Goal: Information Seeking & Learning: Find specific fact

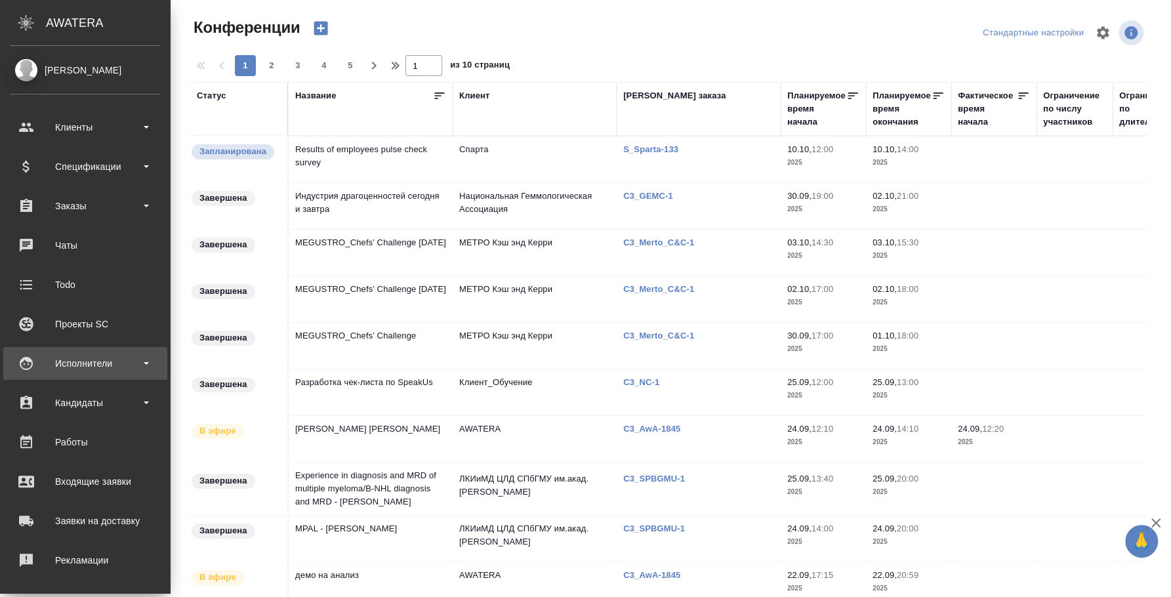
click at [85, 365] on div "Исполнители" at bounding box center [85, 363] width 151 height 20
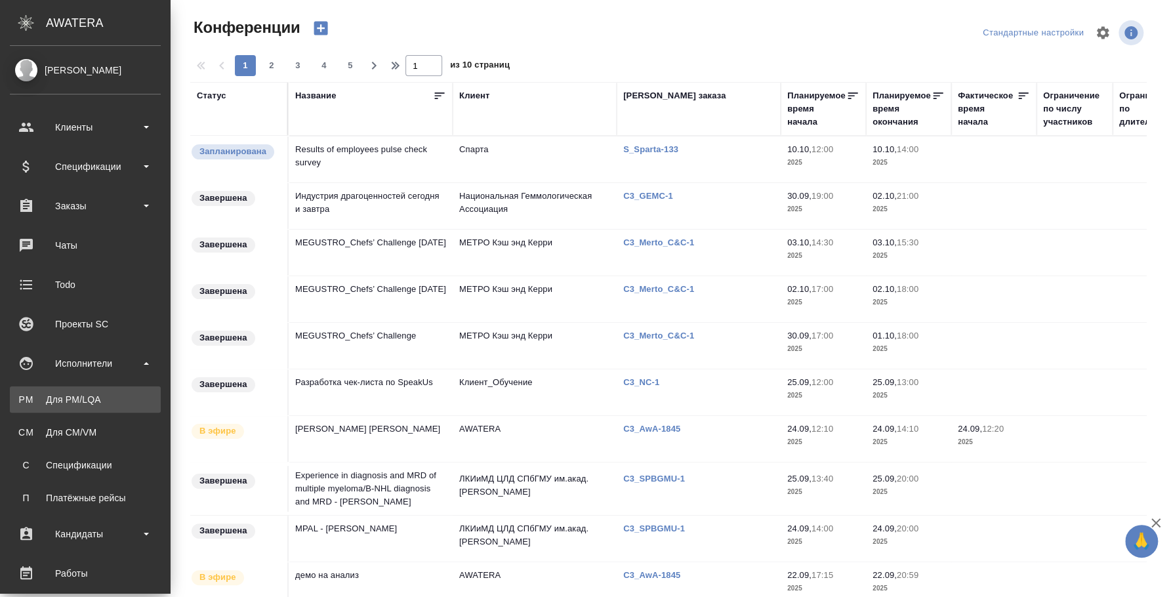
click at [78, 406] on link "PM Для PM/[GEOGRAPHIC_DATA]" at bounding box center [85, 399] width 151 height 26
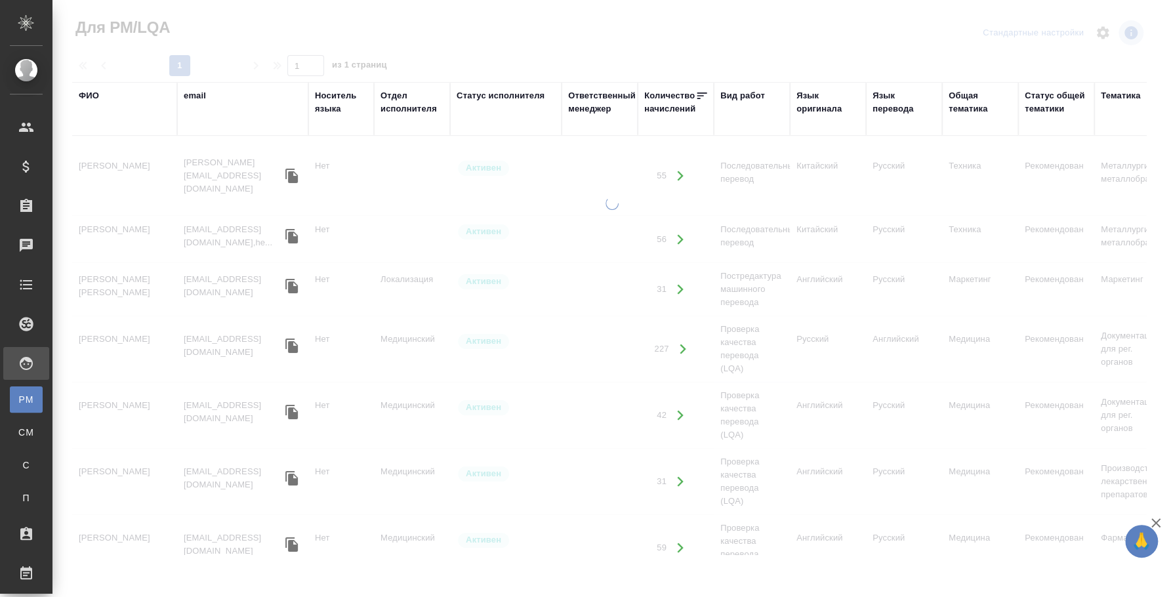
click at [98, 92] on div "ФИО" at bounding box center [89, 95] width 20 height 13
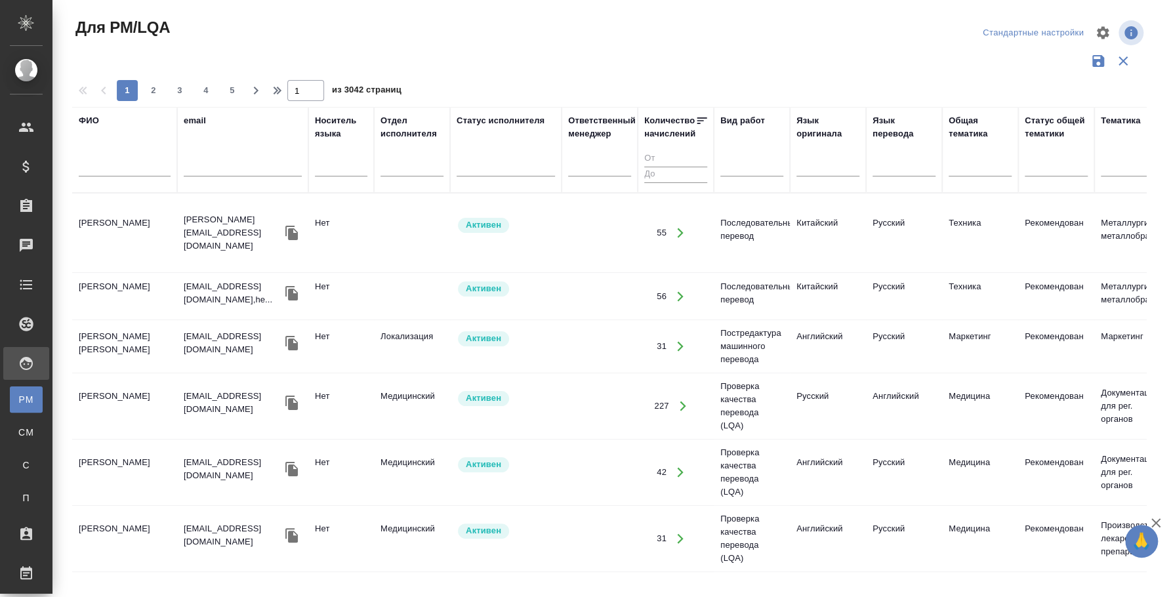
click at [102, 169] on input "text" at bounding box center [125, 168] width 92 height 16
type input "бхатт"
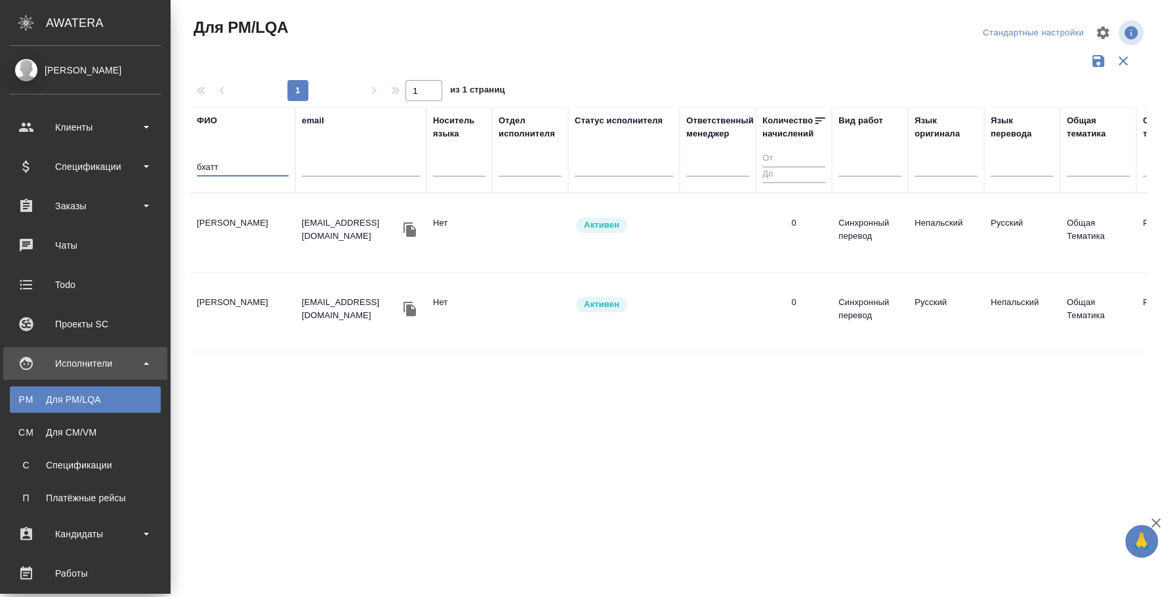
click at [247, 216] on td "[PERSON_NAME]" at bounding box center [242, 233] width 105 height 46
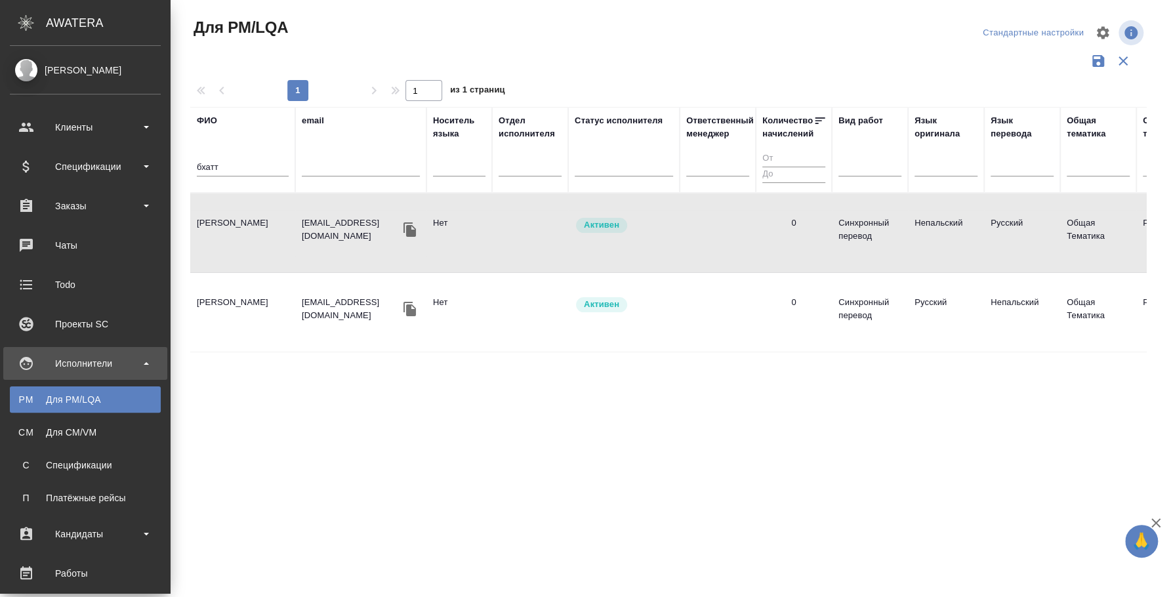
click at [247, 216] on td "[PERSON_NAME]" at bounding box center [242, 233] width 105 height 46
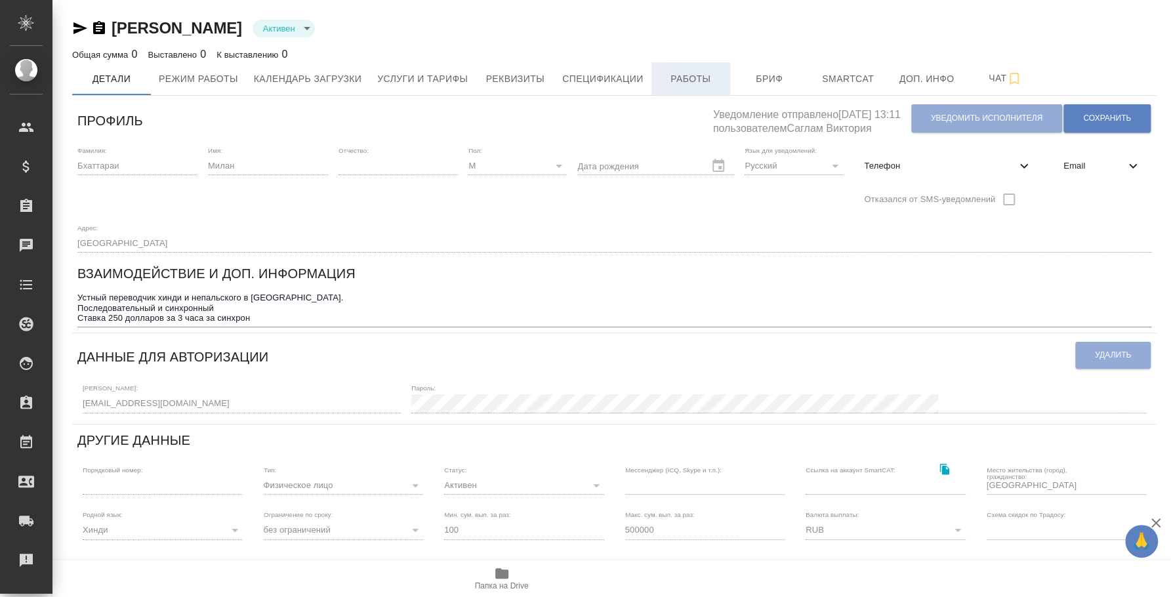
click at [700, 75] on span "Работы" at bounding box center [690, 79] width 63 height 16
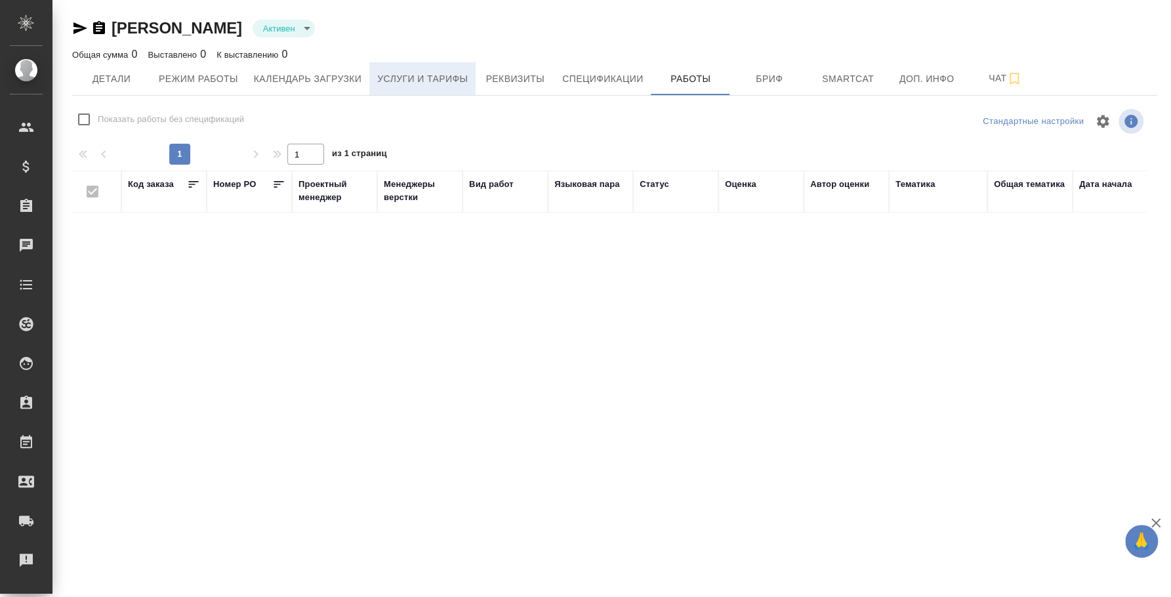
click at [432, 77] on span "Услуги и тарифы" at bounding box center [422, 79] width 91 height 16
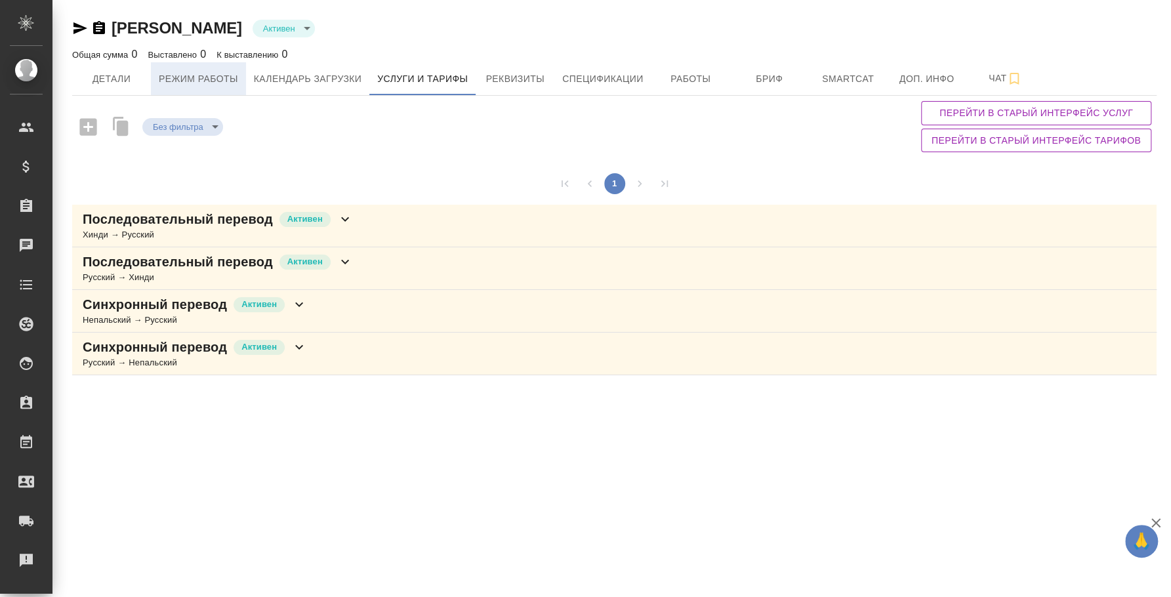
click at [212, 85] on span "Режим работы" at bounding box center [198, 79] width 79 height 16
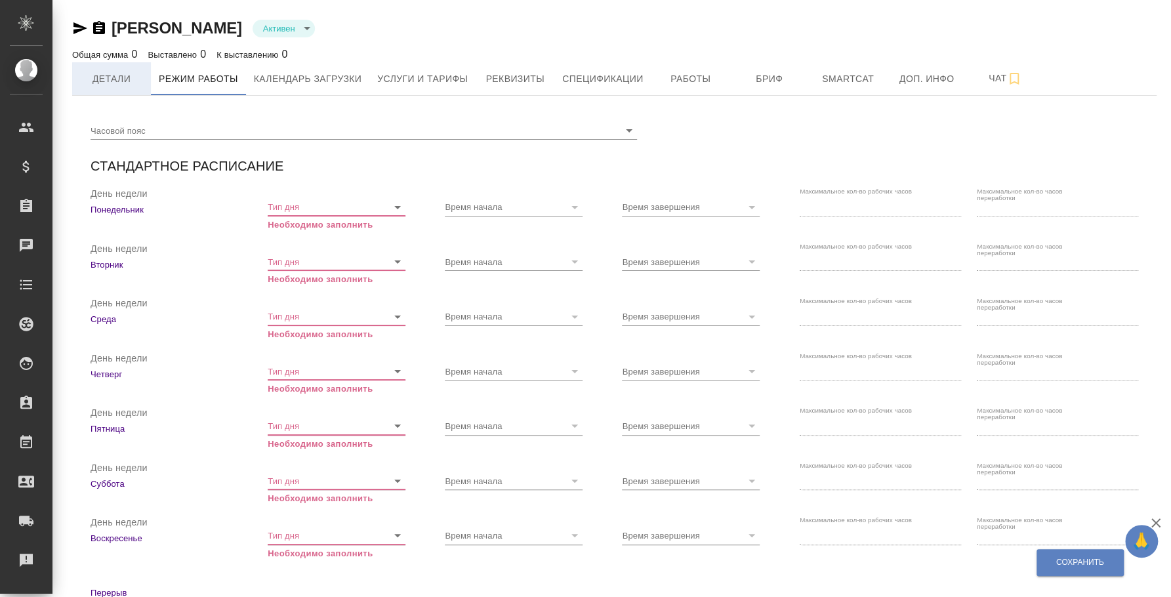
click at [121, 83] on span "Детали" at bounding box center [111, 79] width 63 height 16
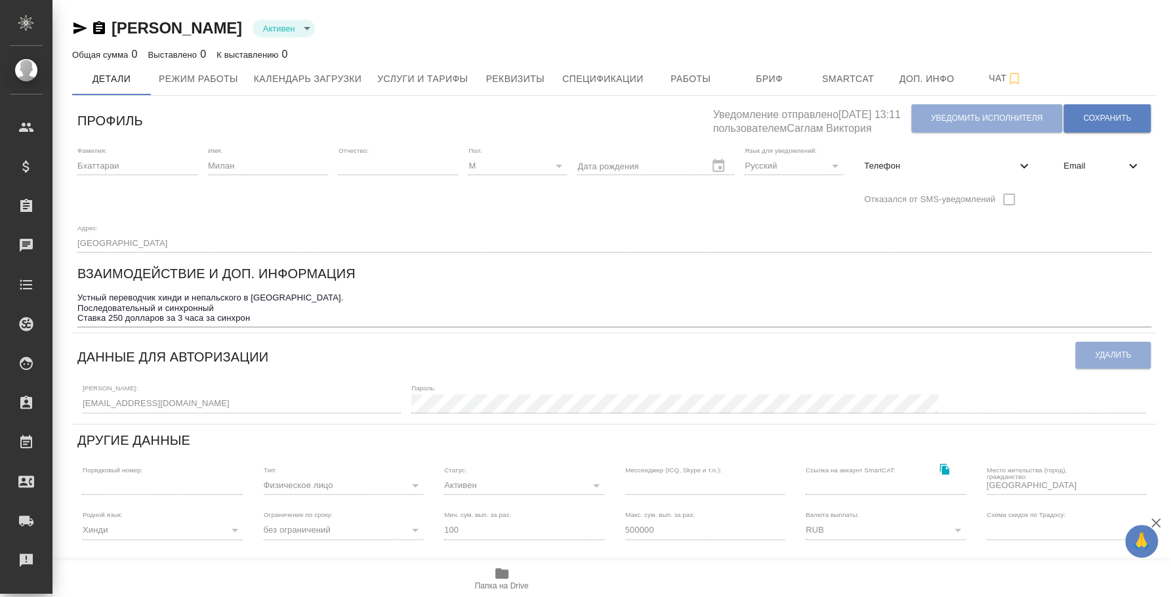
click at [507, 578] on icon "button" at bounding box center [501, 573] width 13 height 10
click at [75, 396] on div "Профиль Уведомление отправлено 21.11.2024, 13:11 пользователем Саглам Виктория …" at bounding box center [614, 461] width 1084 height 720
